Goal: Task Accomplishment & Management: Complete application form

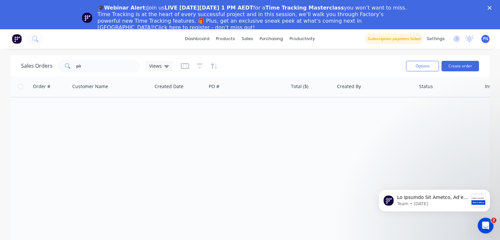
click at [491, 8] on icon "Close" at bounding box center [489, 8] width 4 height 4
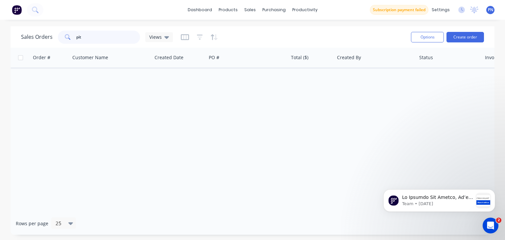
drag, startPoint x: 104, startPoint y: 34, endPoint x: 67, endPoint y: 41, distance: 37.8
click at [67, 41] on div "pit" at bounding box center [99, 37] width 82 height 13
click at [458, 37] on button "Create order" at bounding box center [464, 37] width 37 height 11
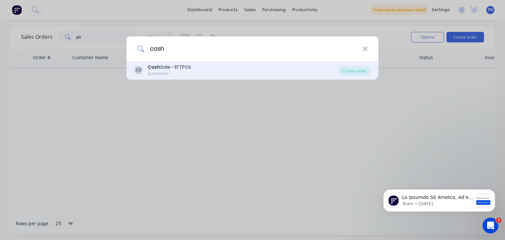
type input "cash"
click at [162, 66] on div "Cash Sale - EFTPOS" at bounding box center [168, 67] width 43 height 7
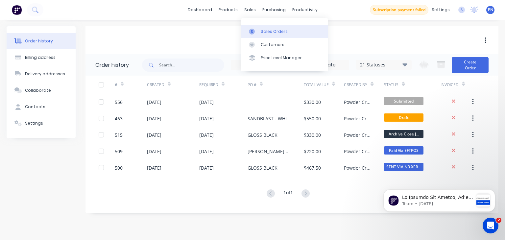
click at [269, 32] on div "Sales Orders" at bounding box center [273, 32] width 27 height 6
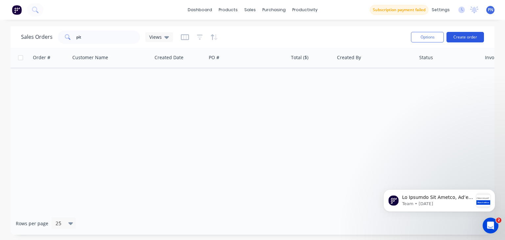
click at [456, 37] on button "Create order" at bounding box center [464, 37] width 37 height 11
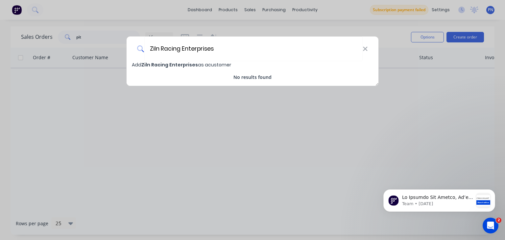
type input "Ziln Racing Enterprises"
click at [182, 65] on span "Ziln Racing Enterprises" at bounding box center [169, 64] width 57 height 7
select select "AU"
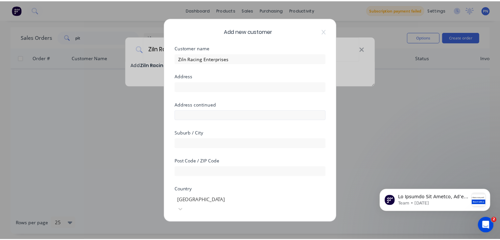
scroll to position [108, 0]
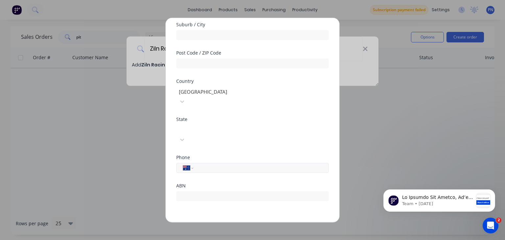
click at [227, 164] on input "tel" at bounding box center [260, 168] width 124 height 8
drag, startPoint x: 232, startPoint y: 147, endPoint x: 171, endPoint y: 147, distance: 60.4
click at [171, 147] on div "Add new customer Customer name Ziln Racing Enterprises Address Address continue…" at bounding box center [252, 120] width 173 height 204
type input "0408 111 550"
click at [223, 192] on form "Customer name Ziln Racing Enterprises Address Address continued Suburb / City P…" at bounding box center [252, 85] width 152 height 295
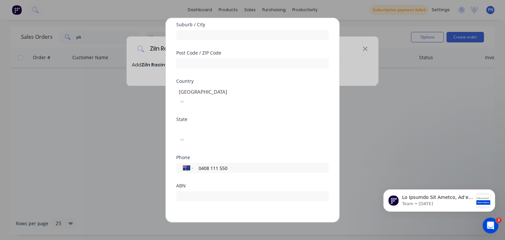
click at [224, 222] on button "Save" at bounding box center [232, 227] width 36 height 11
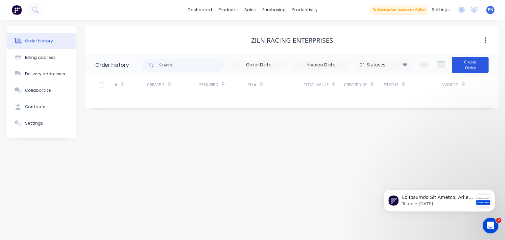
click at [469, 69] on button "Create Order" at bounding box center [469, 65] width 37 height 16
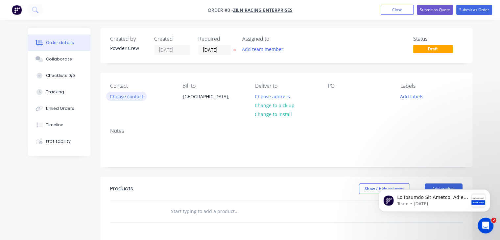
click at [127, 99] on button "Choose contact" at bounding box center [126, 96] width 40 height 9
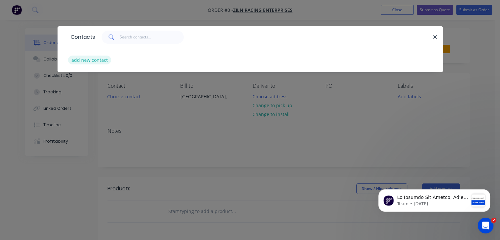
click at [98, 59] on button "add new contact" at bounding box center [89, 60] width 43 height 9
select select "AU"
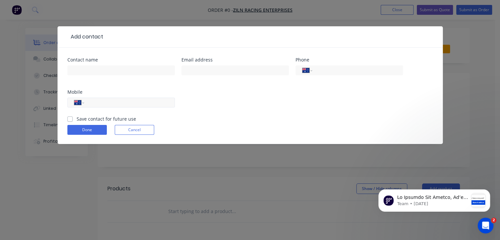
paste input "0408 111 550"
type input "0408 111 550"
click at [112, 73] on input "text" at bounding box center [120, 70] width 107 height 10
type input "[PERSON_NAME]"
click at [210, 113] on div "Contact name [PERSON_NAME] address Phone International [GEOGRAPHIC_DATA] [GEOGR…" at bounding box center [249, 86] width 365 height 58
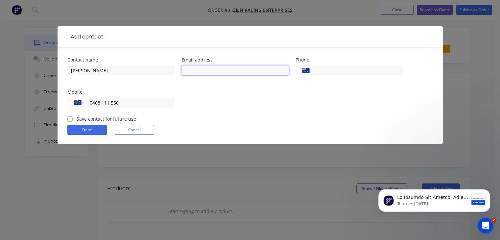
click at [196, 67] on input "text" at bounding box center [234, 70] width 107 height 10
type input "[PERSON_NAME][EMAIL_ADDRESS][DOMAIN_NAME]"
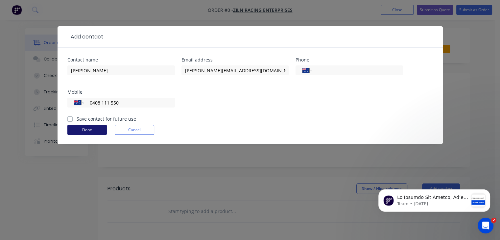
click at [89, 129] on button "Done" at bounding box center [86, 130] width 39 height 10
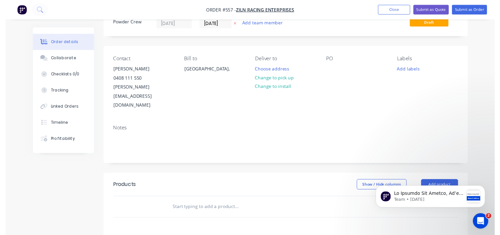
scroll to position [66, 0]
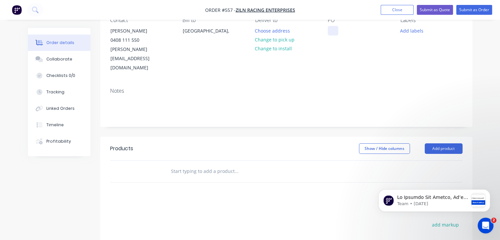
click at [332, 34] on div at bounding box center [333, 31] width 11 height 10
click at [350, 28] on div "4 x spring chairs" at bounding box center [351, 31] width 47 height 10
click at [350, 29] on div "4 x spring chairs" at bounding box center [351, 31] width 47 height 10
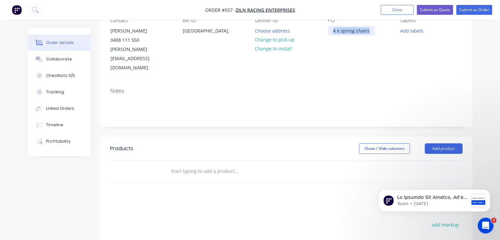
copy div "4 x spring chairs"
click at [441, 143] on button "Add product" at bounding box center [443, 148] width 38 height 11
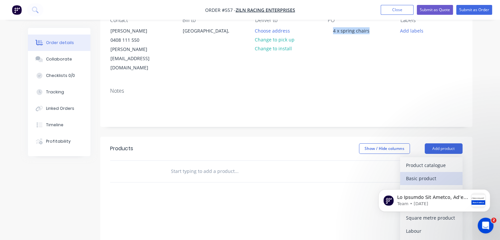
click at [434, 173] on div "Basic product" at bounding box center [431, 178] width 51 height 10
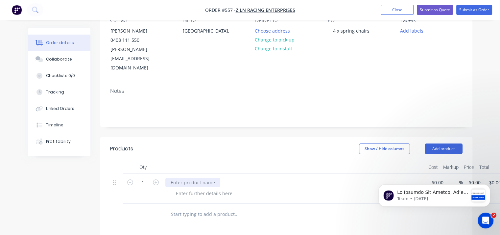
paste div
click at [311, 207] on div at bounding box center [263, 213] width 197 height 13
click at [208, 188] on div at bounding box center [203, 193] width 67 height 10
click at [473, 11] on button "Submit as Order" at bounding box center [474, 10] width 36 height 10
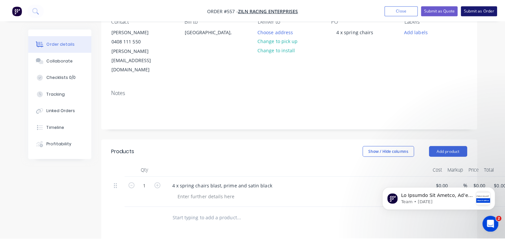
scroll to position [0, 0]
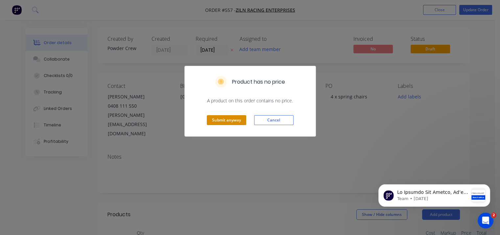
click at [234, 120] on button "Submit anyway" at bounding box center [226, 120] width 39 height 10
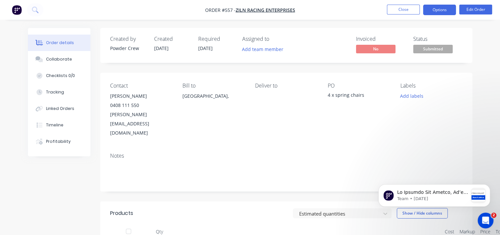
click at [436, 10] on button "Options" at bounding box center [439, 10] width 33 height 11
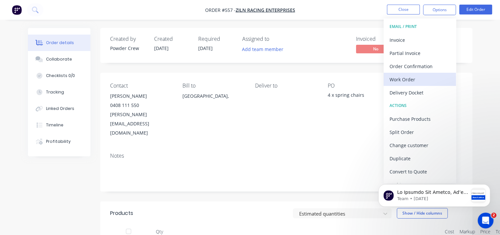
click at [415, 82] on div "Work Order" at bounding box center [419, 80] width 60 height 10
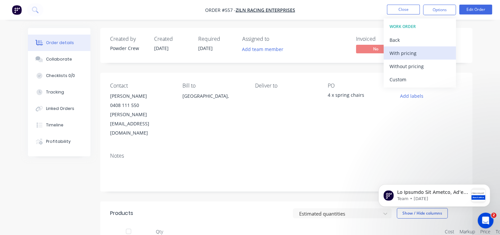
click at [409, 53] on div "With pricing" at bounding box center [419, 53] width 60 height 10
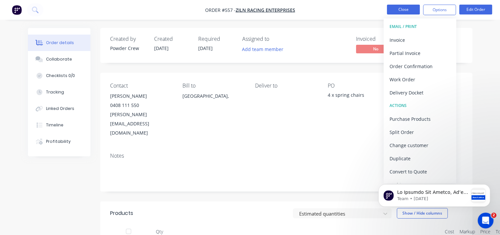
click at [399, 8] on button "Close" at bounding box center [403, 10] width 33 height 10
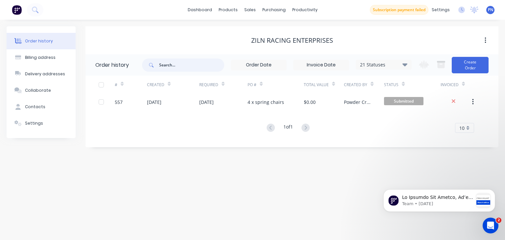
drag, startPoint x: 181, startPoint y: 67, endPoint x: 126, endPoint y: 67, distance: 55.2
click at [126, 67] on header "Order history 21 Statuses Invoice Status Invoiced Not Invoiced Partial Order St…" at bounding box center [291, 64] width 413 height 21
click at [157, 66] on div at bounding box center [183, 64] width 82 height 13
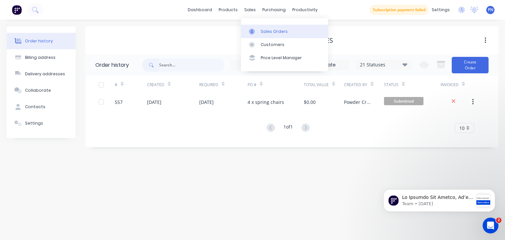
click at [263, 31] on div "Sales Orders" at bounding box center [273, 32] width 27 height 6
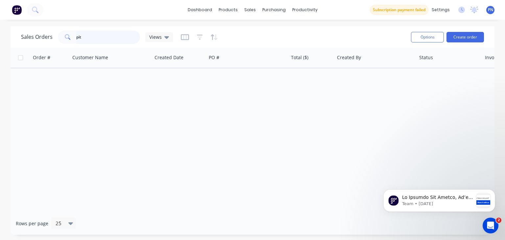
click at [84, 38] on input "pit" at bounding box center [108, 37] width 64 height 13
click at [261, 29] on div "Sales Orders" at bounding box center [273, 32] width 27 height 6
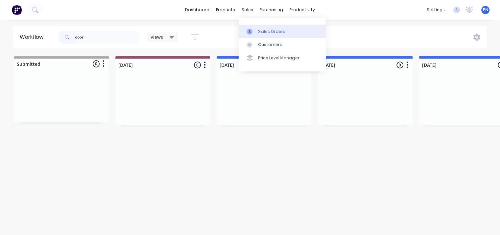
click at [256, 31] on link "Sales Orders" at bounding box center [281, 31] width 87 height 13
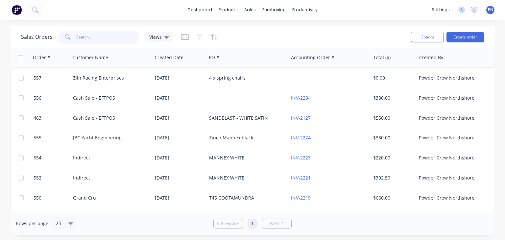
click at [100, 38] on input "text" at bounding box center [108, 37] width 64 height 13
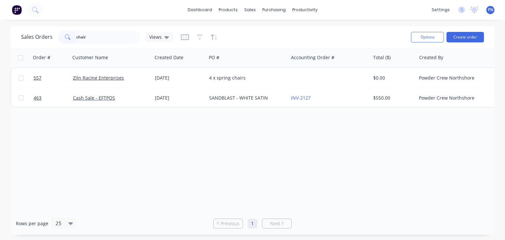
click at [194, 34] on div at bounding box center [199, 37] width 37 height 11
click at [198, 35] on icon "button" at bounding box center [200, 37] width 6 height 7
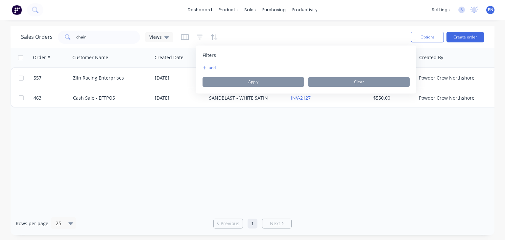
click at [212, 67] on button "add" at bounding box center [210, 67] width 16 height 5
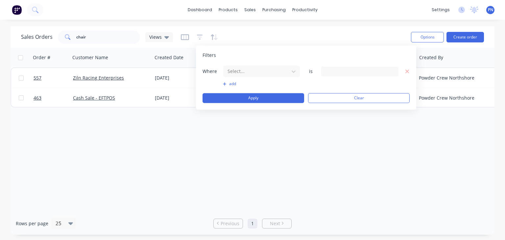
click at [235, 82] on button "add" at bounding box center [261, 83] width 77 height 5
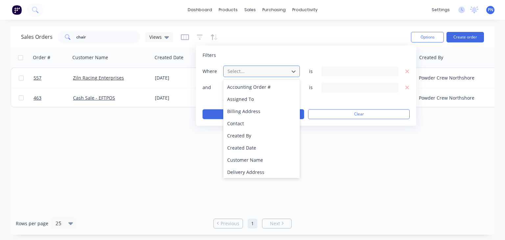
click at [247, 73] on div at bounding box center [256, 71] width 59 height 8
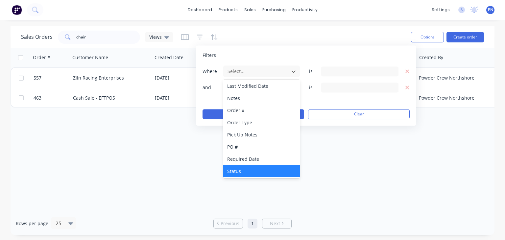
click at [245, 168] on div "Status" at bounding box center [261, 171] width 77 height 12
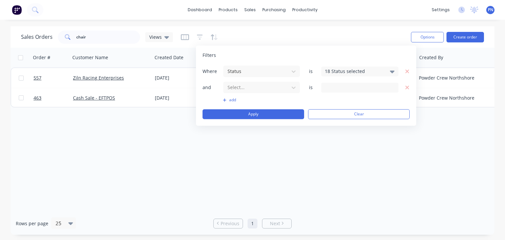
click at [343, 74] on div "18 Status selected" at bounding box center [354, 71] width 59 height 7
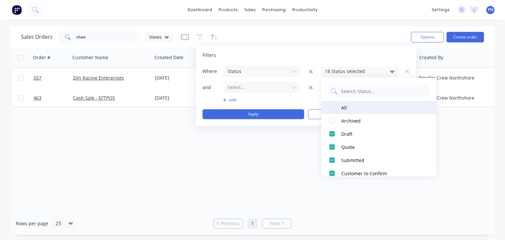
click at [330, 108] on div at bounding box center [331, 107] width 13 height 13
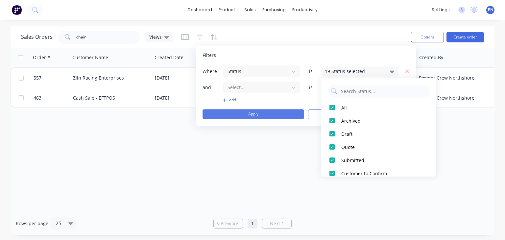
click at [263, 114] on button "Apply" at bounding box center [253, 114] width 102 height 10
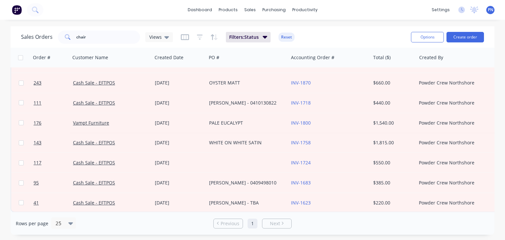
scroll to position [298, 0]
click at [91, 36] on input "chair" at bounding box center [108, 37] width 64 height 13
type input "bench"
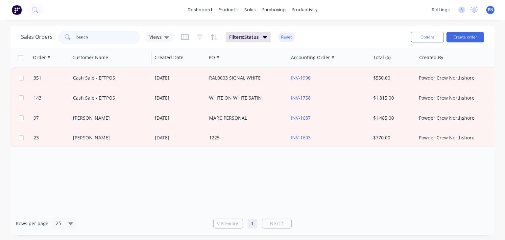
scroll to position [0, 0]
drag, startPoint x: 100, startPoint y: 37, endPoint x: 23, endPoint y: 25, distance: 78.4
click at [23, 25] on div "dashboard products sales purchasing productivity dashboard products Product Cat…" at bounding box center [252, 120] width 505 height 240
type input "seat"
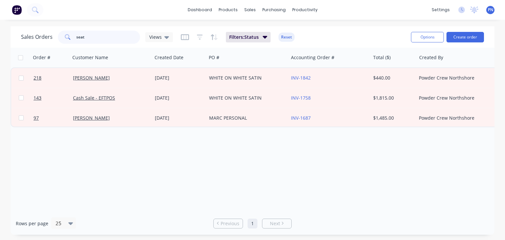
drag, startPoint x: 117, startPoint y: 35, endPoint x: 9, endPoint y: 36, distance: 107.7
click at [10, 36] on div "Sales Orders seat Views Filters: Status Reset Options Create order Order # Cust…" at bounding box center [252, 130] width 505 height 208
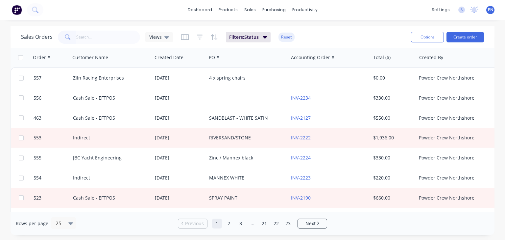
click at [16, 12] on img at bounding box center [17, 10] width 10 height 10
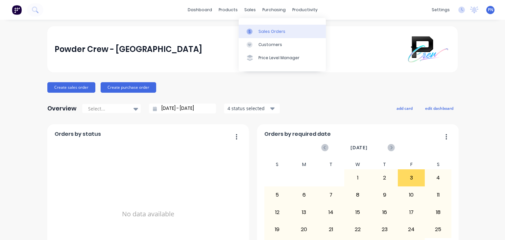
click at [256, 29] on div at bounding box center [251, 32] width 10 height 6
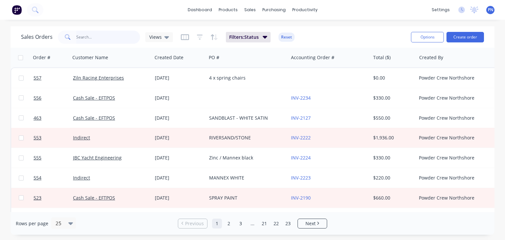
click at [97, 37] on input "text" at bounding box center [108, 37] width 64 height 13
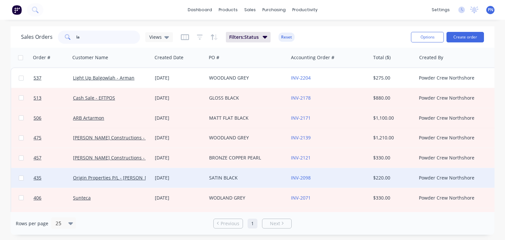
type input "l"
type input "rover"
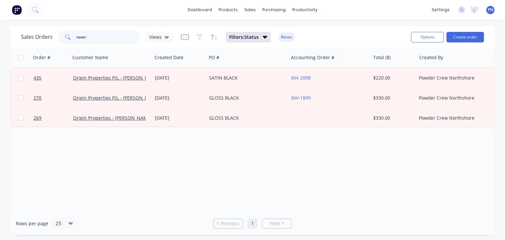
drag, startPoint x: 100, startPoint y: 35, endPoint x: 57, endPoint y: 35, distance: 43.7
click at [57, 35] on div "Sales Orders rover Views" at bounding box center [97, 37] width 152 height 13
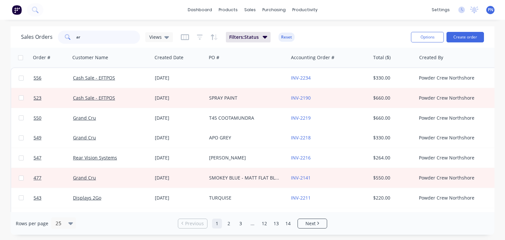
type input "a"
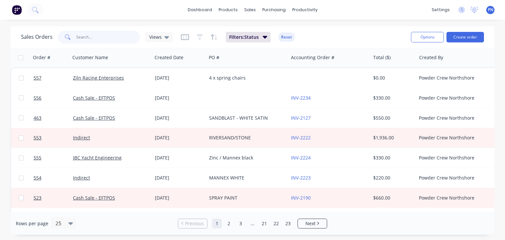
click at [88, 36] on input "text" at bounding box center [108, 37] width 64 height 13
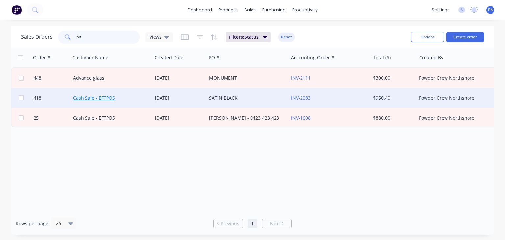
type input "pit"
click at [95, 95] on link "Cash Sale - EFTPOS" at bounding box center [94, 98] width 42 height 6
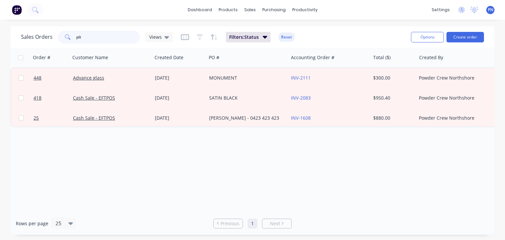
drag, startPoint x: 86, startPoint y: 37, endPoint x: 52, endPoint y: 36, distance: 33.8
click at [52, 36] on div "Sales Orders pit Views" at bounding box center [97, 37] width 152 height 13
click at [39, 11] on button at bounding box center [35, 9] width 16 height 13
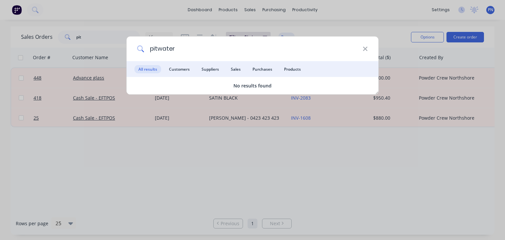
click at [158, 49] on input "pitwater" at bounding box center [253, 48] width 218 height 25
type input "pittwater"
drag, startPoint x: 184, startPoint y: 47, endPoint x: 105, endPoint y: 50, distance: 79.2
click at [105, 50] on div "pittwater All results Customers Suppliers Sales Purchases Products No results f…" at bounding box center [252, 120] width 505 height 240
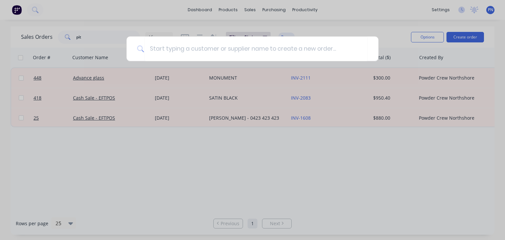
click at [83, 37] on div at bounding box center [252, 120] width 505 height 240
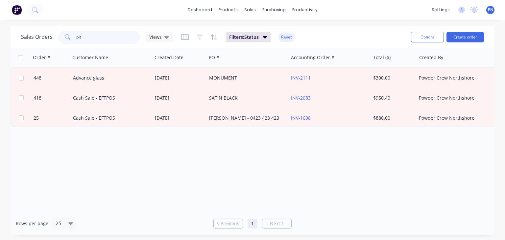
drag, startPoint x: 84, startPoint y: 35, endPoint x: 47, endPoint y: 40, distance: 36.8
click at [47, 40] on div "Sales Orders pit Views" at bounding box center [97, 37] width 152 height 13
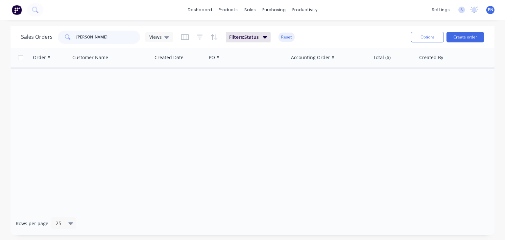
drag, startPoint x: 87, startPoint y: 36, endPoint x: 55, endPoint y: 36, distance: 31.5
click at [55, 36] on div "Sales Orders kevin Views" at bounding box center [97, 37] width 152 height 13
type input "balustrade"
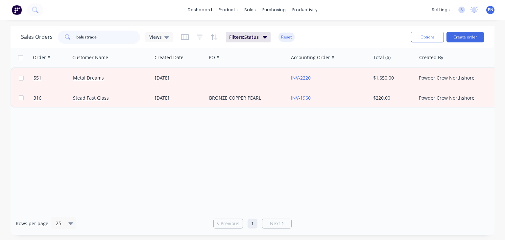
drag, startPoint x: 100, startPoint y: 38, endPoint x: 65, endPoint y: 35, distance: 34.3
click at [65, 35] on div "balustrade" at bounding box center [99, 37] width 82 height 13
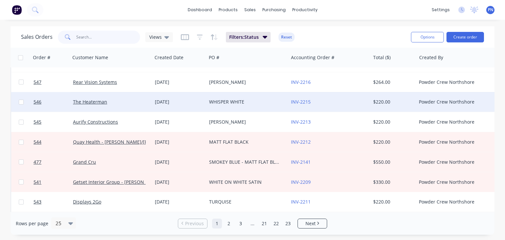
scroll to position [230, 0]
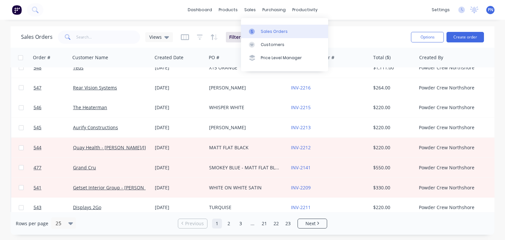
click at [263, 31] on div "Sales Orders" at bounding box center [273, 32] width 27 height 6
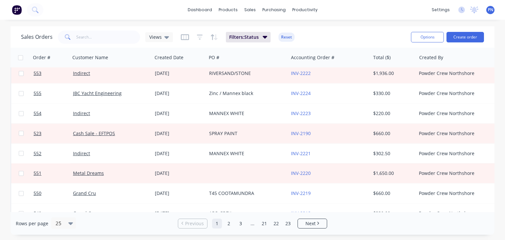
scroll to position [0, 0]
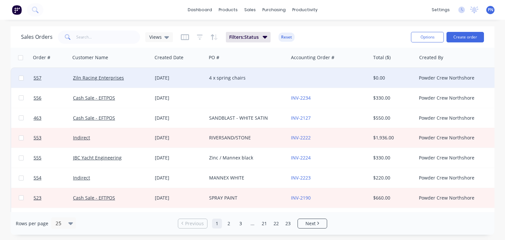
click at [139, 80] on div "Ziln Racing Enterprises" at bounding box center [109, 78] width 73 height 7
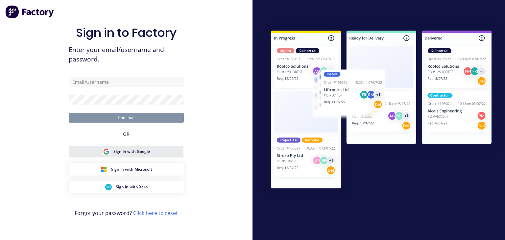
click at [140, 150] on span "Sign in with Google" at bounding box center [131, 151] width 36 height 6
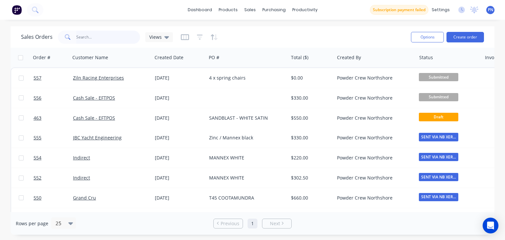
click at [79, 37] on input "text" at bounding box center [108, 37] width 64 height 13
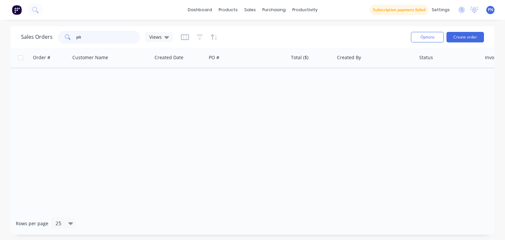
drag, startPoint x: 83, startPoint y: 38, endPoint x: 70, endPoint y: 38, distance: 13.2
click at [70, 38] on div "pit" at bounding box center [99, 37] width 82 height 13
type input "kevin"
drag, startPoint x: 91, startPoint y: 38, endPoint x: 45, endPoint y: 40, distance: 45.7
click at [45, 40] on div "Sales Orders kevin Views" at bounding box center [97, 37] width 152 height 13
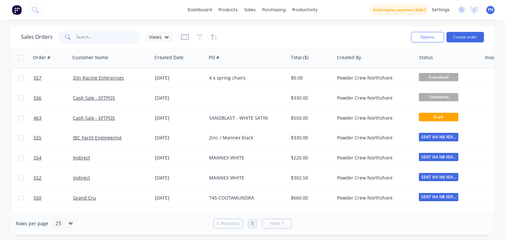
click at [78, 35] on input "text" at bounding box center [108, 37] width 64 height 13
type input "balustrade"
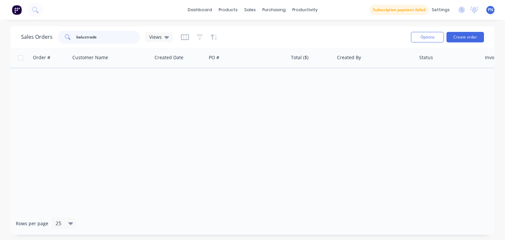
drag, startPoint x: 97, startPoint y: 37, endPoint x: 60, endPoint y: 36, distance: 36.5
click at [60, 36] on div "balustrade" at bounding box center [99, 37] width 82 height 13
type input "fence"
click at [167, 38] on icon at bounding box center [166, 37] width 5 height 7
click at [109, 20] on div "dashboard products sales purchasing productivity dashboard products Product Cat…" at bounding box center [252, 120] width 505 height 240
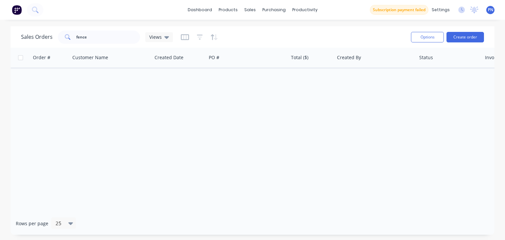
click at [490, 10] on span "PN" at bounding box center [489, 10] width 5 height 6
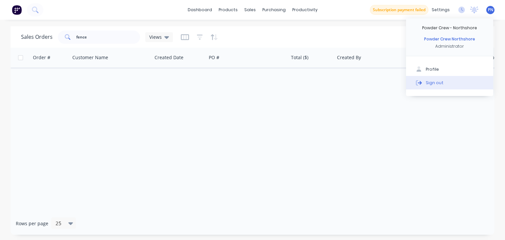
click at [444, 83] on button "Sign out" at bounding box center [449, 82] width 87 height 13
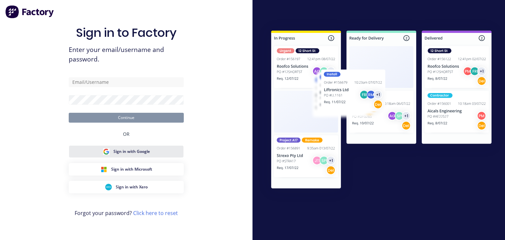
click at [140, 152] on span "Sign in with Google" at bounding box center [131, 151] width 36 height 6
click at [137, 151] on span "Sign in with Google" at bounding box center [131, 151] width 36 height 6
